Goal: Task Accomplishment & Management: Use online tool/utility

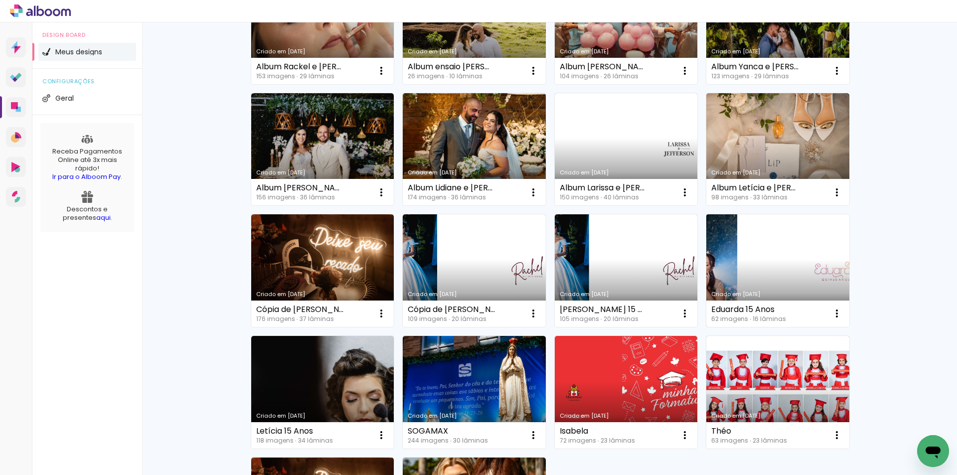
scroll to position [349, 0]
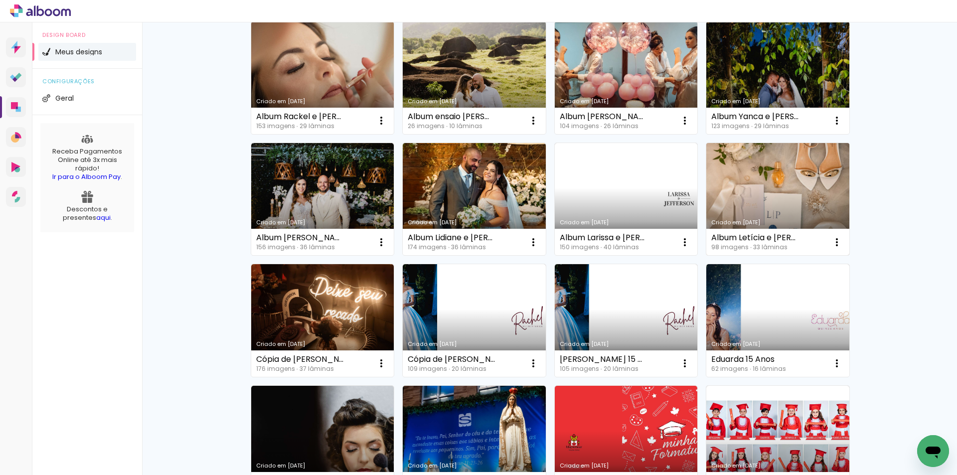
click at [735, 195] on link "Criado em [DATE]" at bounding box center [777, 199] width 143 height 113
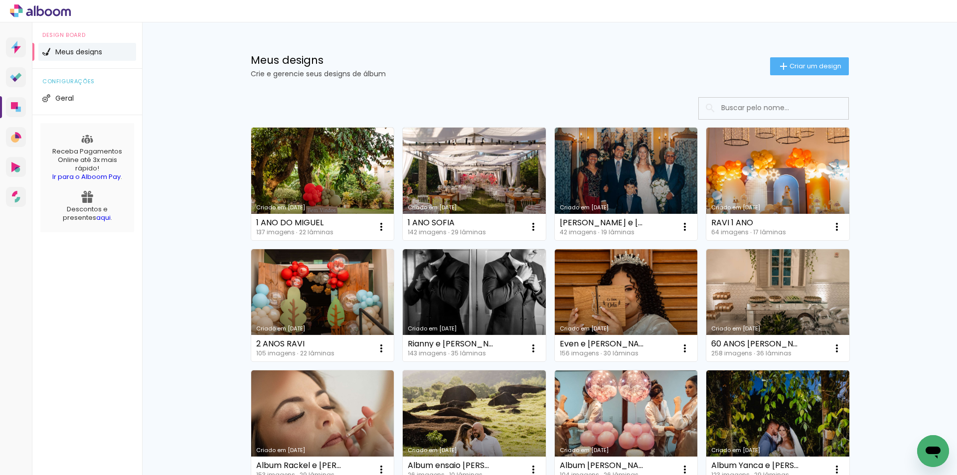
click at [790, 301] on link "Criado em [DATE]" at bounding box center [777, 305] width 143 height 113
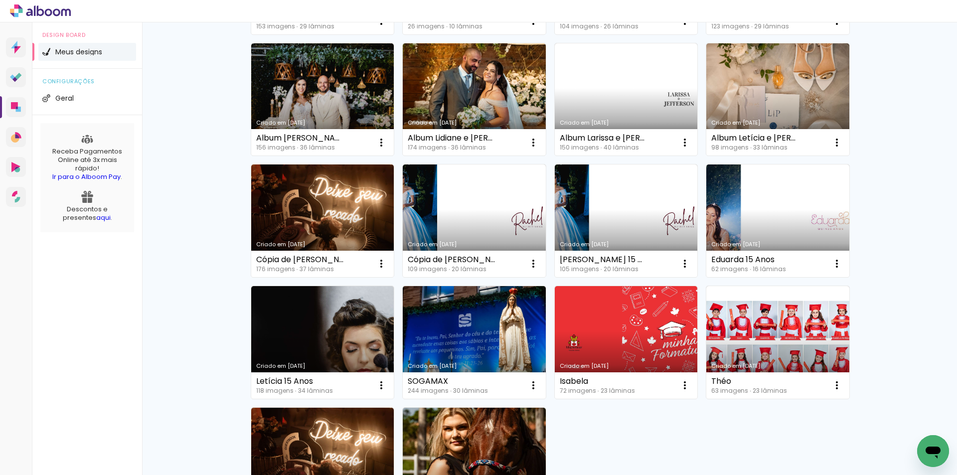
scroll to position [598, 0]
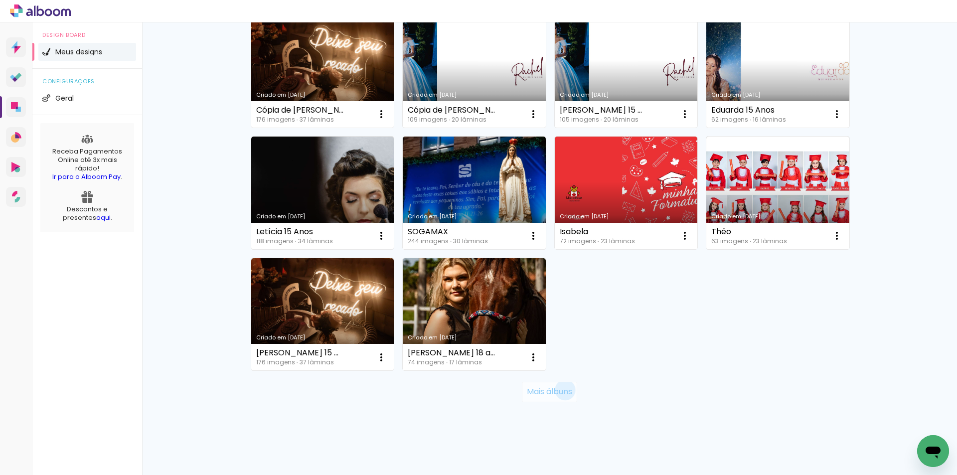
click at [0, 0] on slot "Mais álbuns" at bounding box center [0, 0] width 0 height 0
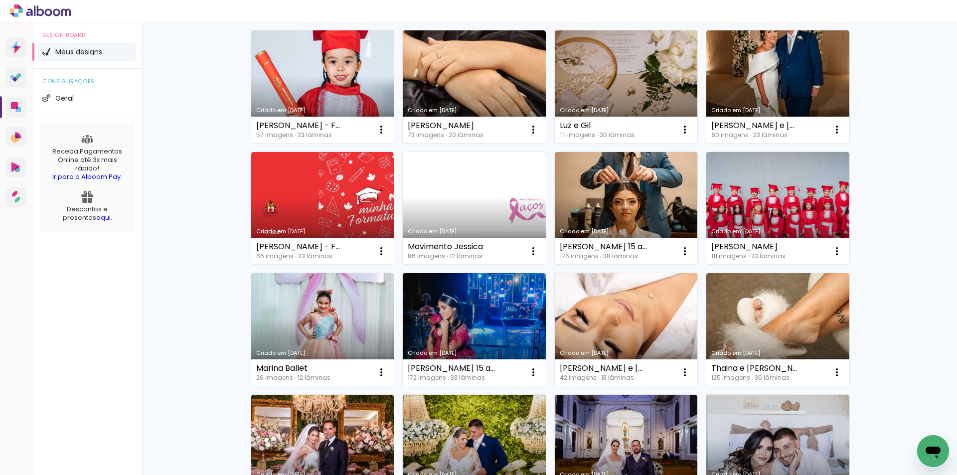
scroll to position [797, 0]
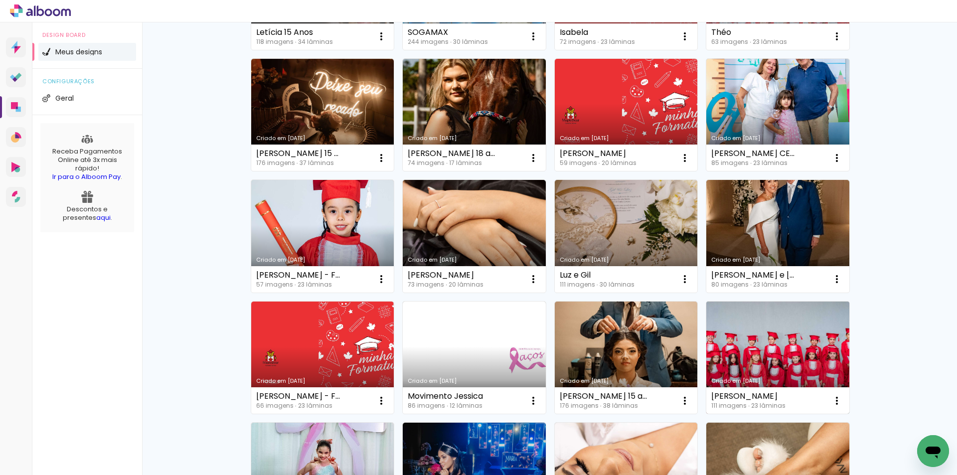
click at [755, 350] on link "Criado em 14/01/25" at bounding box center [777, 357] width 143 height 113
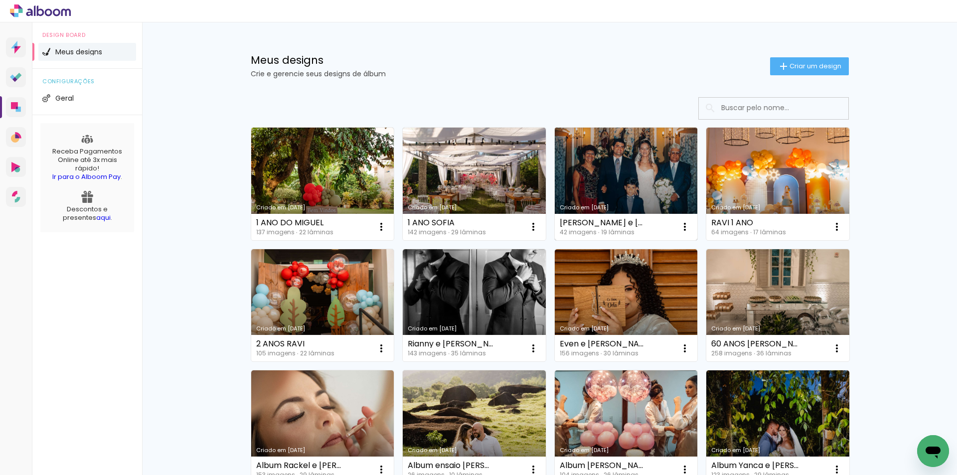
click at [645, 176] on link "Criado em [DATE]" at bounding box center [625, 184] width 143 height 113
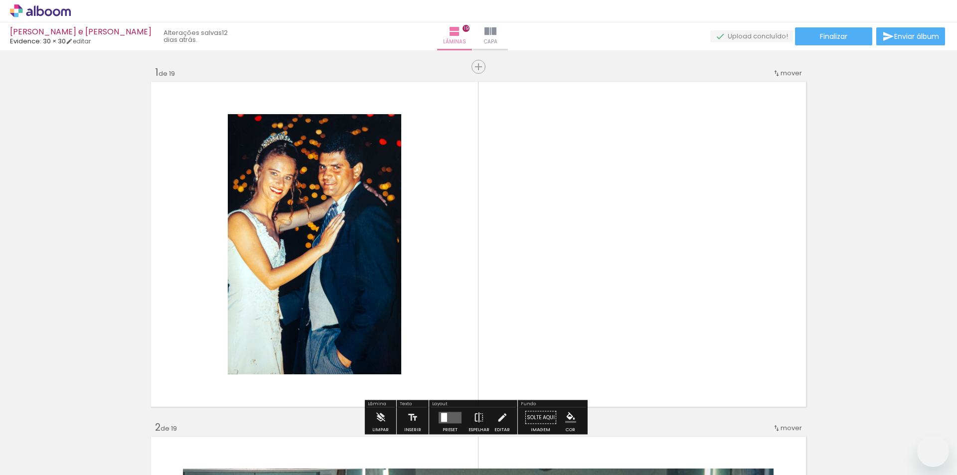
click at [477, 408] on iron-icon at bounding box center [478, 418] width 11 height 20
click at [475, 408] on iron-icon at bounding box center [478, 418] width 11 height 20
click at [477, 408] on iron-icon at bounding box center [478, 418] width 11 height 20
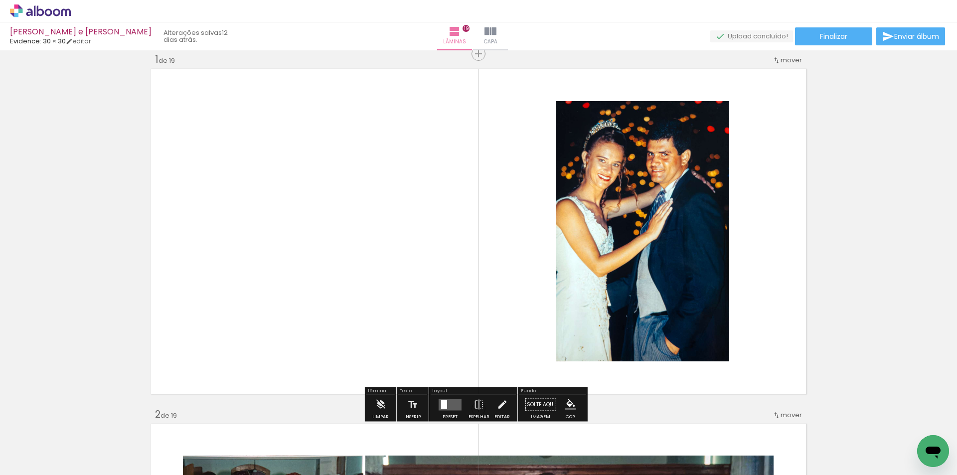
scroll to position [120, 0]
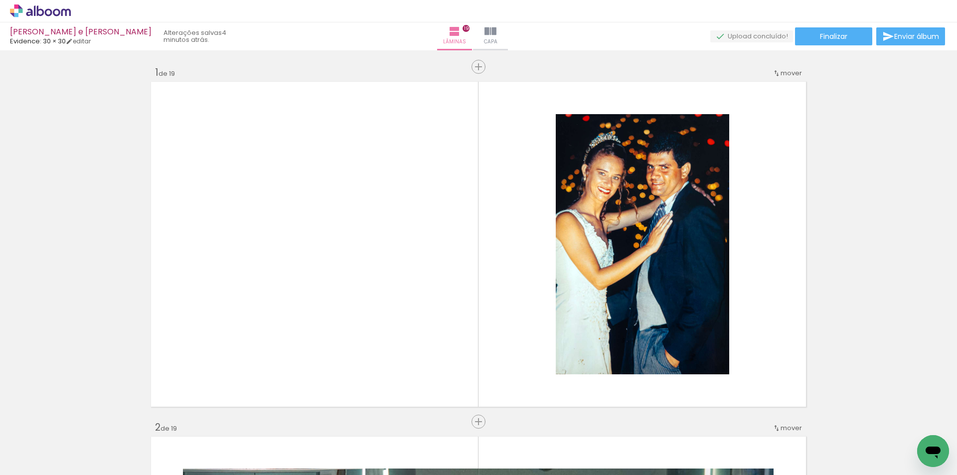
scroll to position [120, 0]
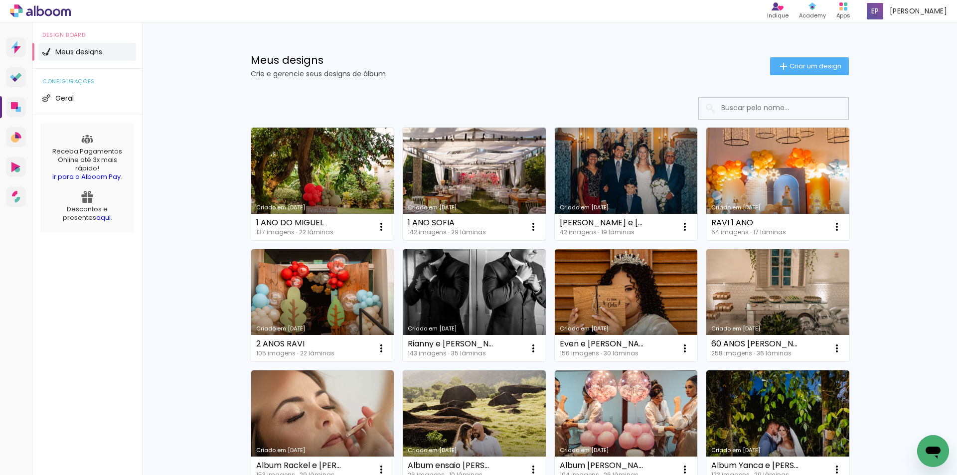
click at [442, 168] on link "Criado em [DATE]" at bounding box center [474, 184] width 143 height 113
